Goal: Obtain resource: Download file/media

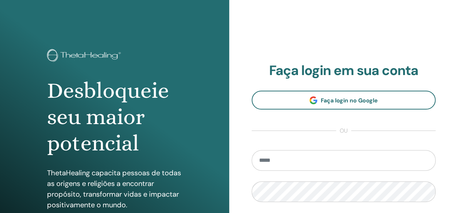
click at [280, 167] on input "email" at bounding box center [344, 160] width 184 height 21
type input "**********"
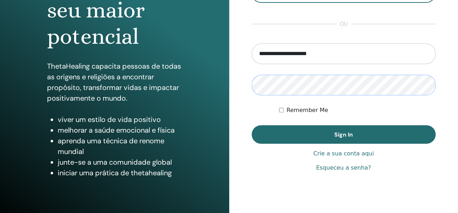
scroll to position [128, 0]
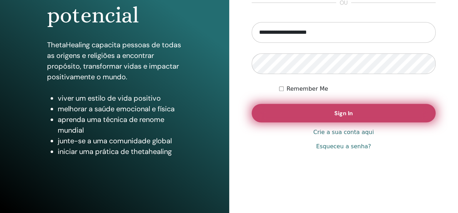
click at [317, 115] on button "Sign In" at bounding box center [344, 113] width 184 height 19
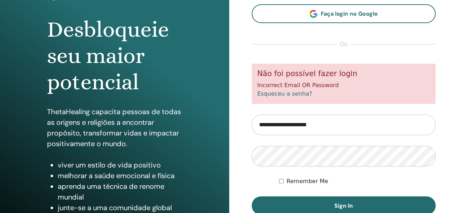
scroll to position [71, 0]
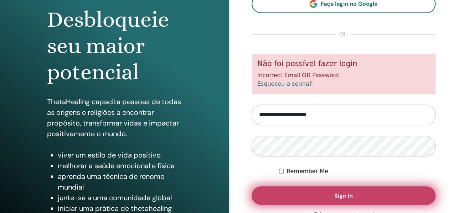
click at [338, 194] on span "Sign In" at bounding box center [343, 195] width 19 height 7
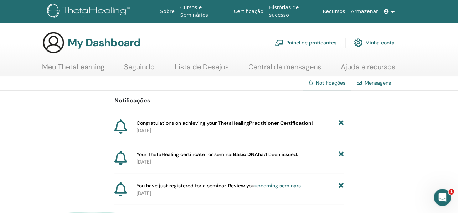
click at [201, 156] on span "Your ThetaHealing certificate for seminar Basic DNA had been issued." at bounding box center [216, 154] width 161 height 7
click at [197, 152] on span "Your ThetaHealing certificate for seminar Basic DNA had been issued." at bounding box center [216, 154] width 161 height 7
drag, startPoint x: 142, startPoint y: 161, endPoint x: 124, endPoint y: 156, distance: 18.9
click at [141, 161] on p "2025-09-21" at bounding box center [239, 162] width 207 height 7
click at [118, 155] on icon at bounding box center [120, 158] width 12 height 14
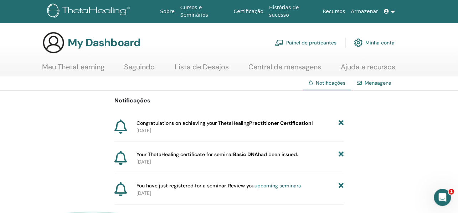
click at [172, 151] on span "Your ThetaHealing certificate for seminar Basic DNA had been issued." at bounding box center [216, 154] width 161 height 7
click at [174, 134] on p "2025-09-21" at bounding box center [239, 130] width 207 height 7
click at [177, 10] on link "Sobre" at bounding box center [167, 11] width 20 height 13
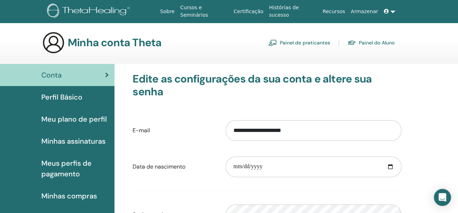
click at [380, 42] on link "Painel do Aluno" at bounding box center [370, 42] width 47 height 11
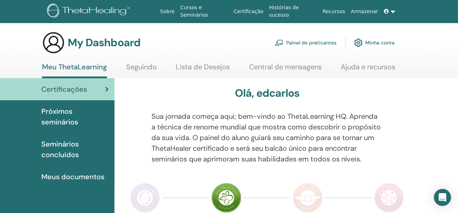
click at [266, 12] on link "Certificação" at bounding box center [248, 11] width 35 height 13
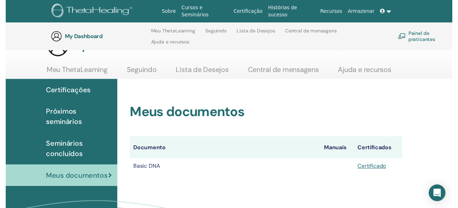
scroll to position [99, 0]
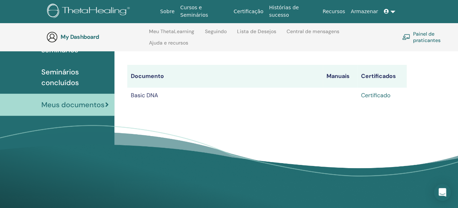
click at [376, 96] on link "Certificado" at bounding box center [375, 95] width 29 height 7
